Goal: Information Seeking & Learning: Learn about a topic

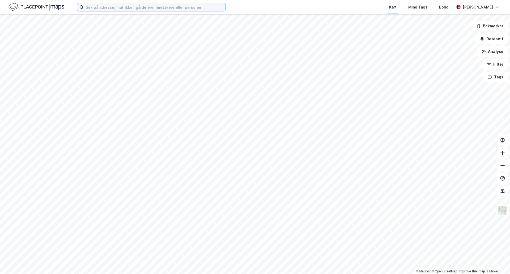
click at [107, 9] on input at bounding box center [155, 7] width 142 height 8
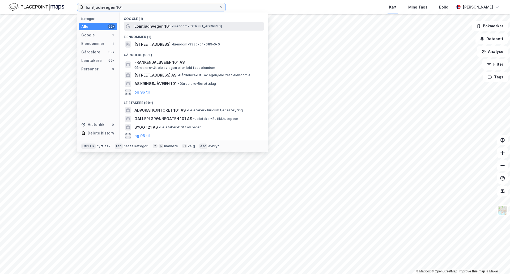
type input "lomtjødnvegen 101"
click at [174, 25] on span "• Eiendom • [STREET_ADDRESS]" at bounding box center [197, 26] width 50 height 4
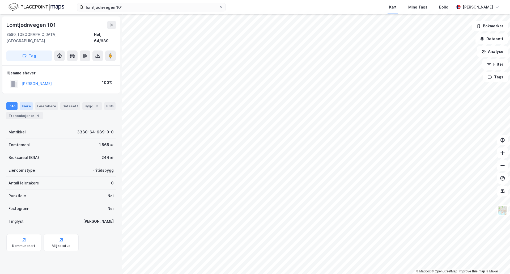
click at [28, 102] on div "Eiere" at bounding box center [26, 105] width 13 height 7
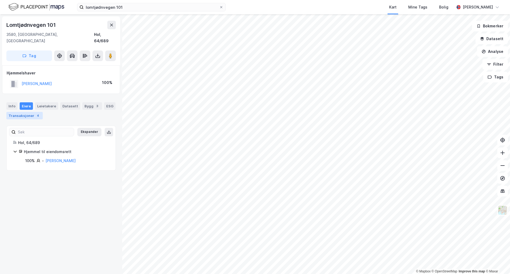
click at [35, 113] on div "4" at bounding box center [37, 115] width 5 height 5
